Goal: Task Accomplishment & Management: Manage account settings

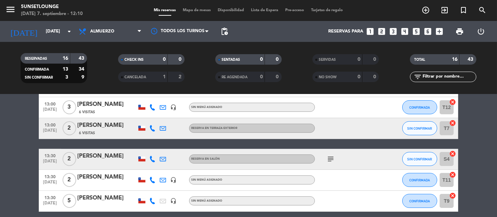
scroll to position [151, 0]
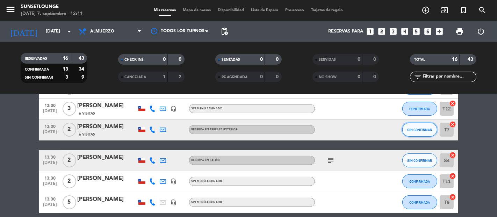
click at [418, 129] on span "SIN CONFIRMAR" at bounding box center [419, 130] width 25 height 4
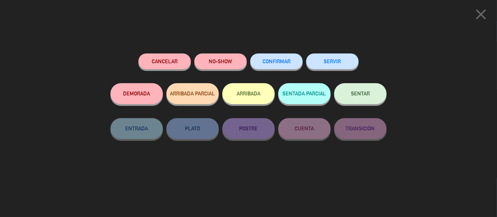
click at [292, 63] on button "CONFIRMAR" at bounding box center [276, 61] width 52 height 16
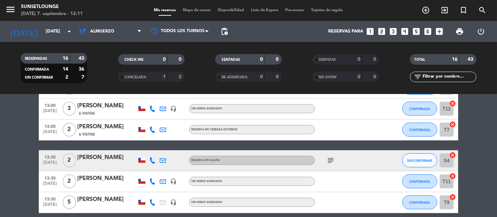
click at [330, 161] on icon "subject" at bounding box center [330, 160] width 8 height 8
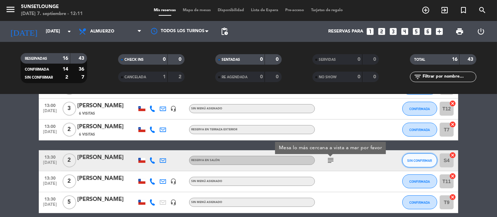
click at [414, 160] on span "SIN CONFIRMAR" at bounding box center [419, 161] width 25 height 4
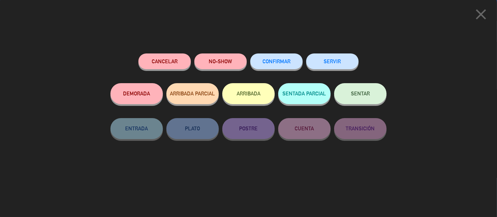
click at [292, 66] on button "CONFIRMAR" at bounding box center [276, 61] width 52 height 16
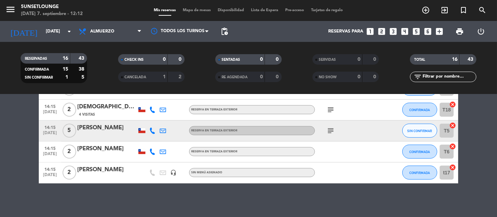
scroll to position [369, 0]
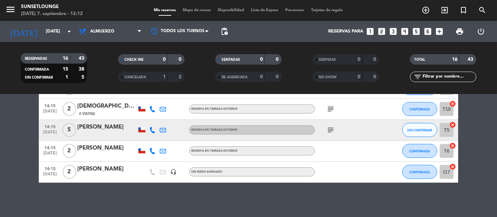
click at [332, 129] on icon "subject" at bounding box center [330, 130] width 8 height 8
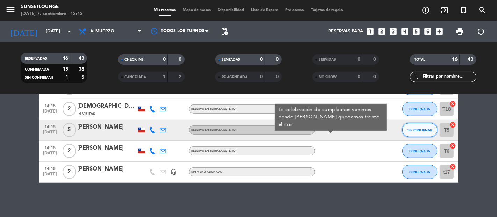
click at [416, 130] on span "SIN CONFIRMAR" at bounding box center [419, 130] width 25 height 4
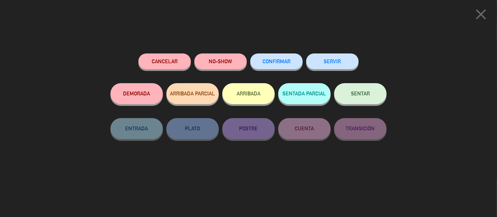
click at [282, 64] on span "CONFIRMAR" at bounding box center [276, 61] width 28 height 6
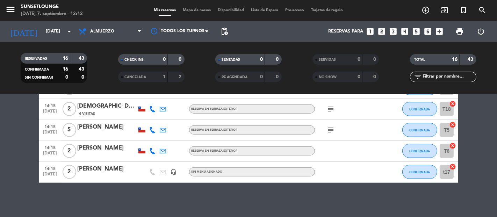
click at [329, 132] on icon "subject" at bounding box center [330, 130] width 8 height 8
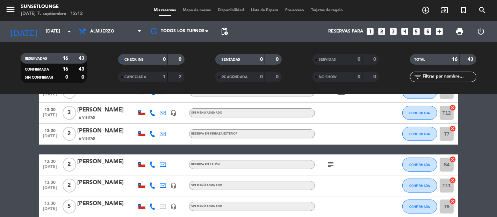
scroll to position [146, 0]
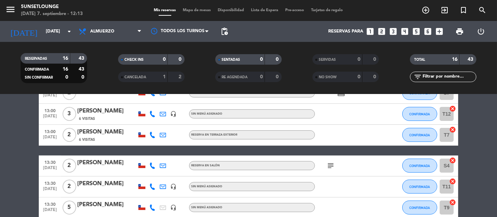
click at [195, 9] on span "Mapa de mesas" at bounding box center [197, 10] width 35 height 4
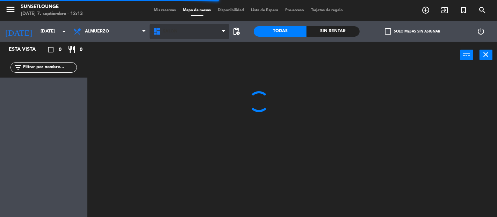
click at [167, 36] on span "Salón" at bounding box center [190, 31] width 80 height 15
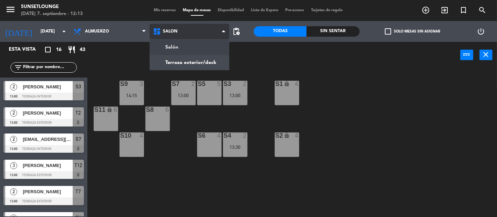
click at [183, 62] on ng-component "menu 5unsetlounge [DATE] 7. septiembre - 12:13 Mis reservas Mapa de mesas Dispo…" at bounding box center [248, 108] width 497 height 217
